Goal: Information Seeking & Learning: Check status

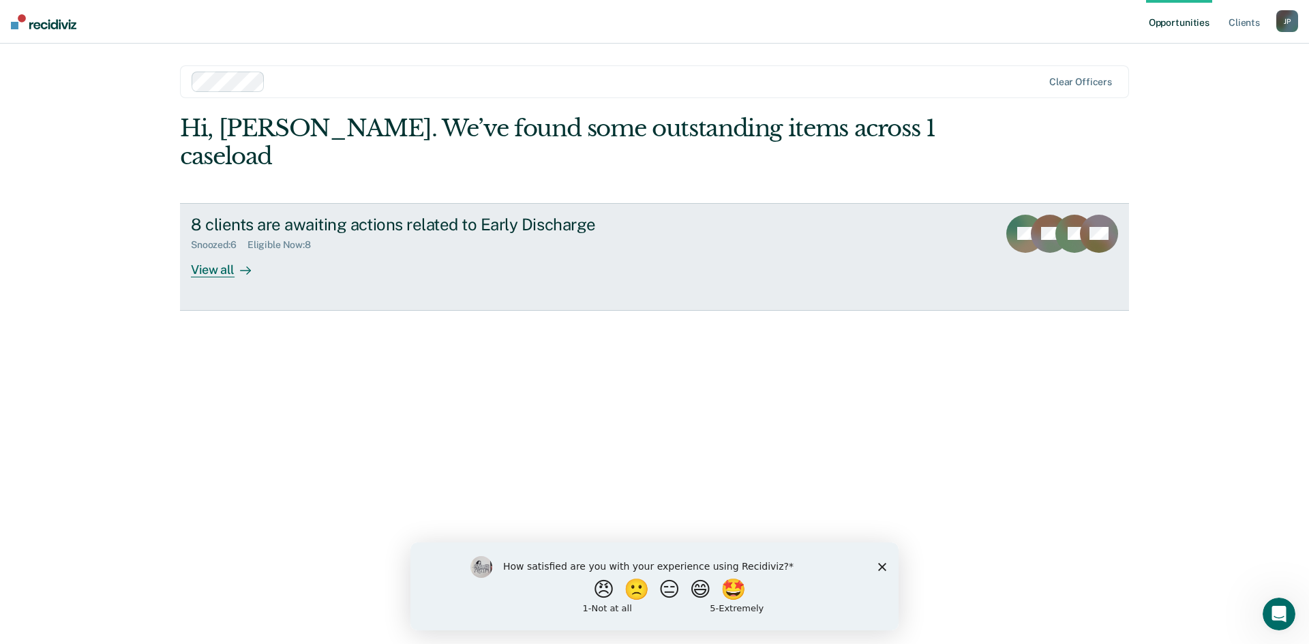
click at [224, 251] on div "View all" at bounding box center [229, 264] width 76 height 27
